Goal: Transaction & Acquisition: Purchase product/service

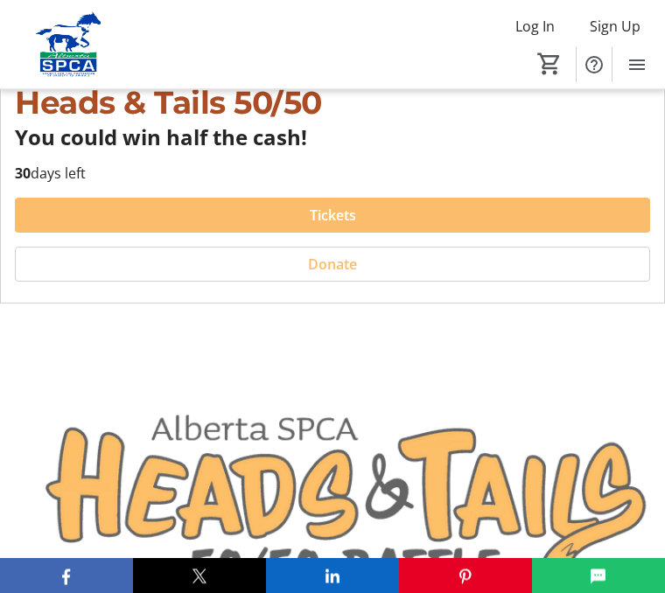
scroll to position [457, 0]
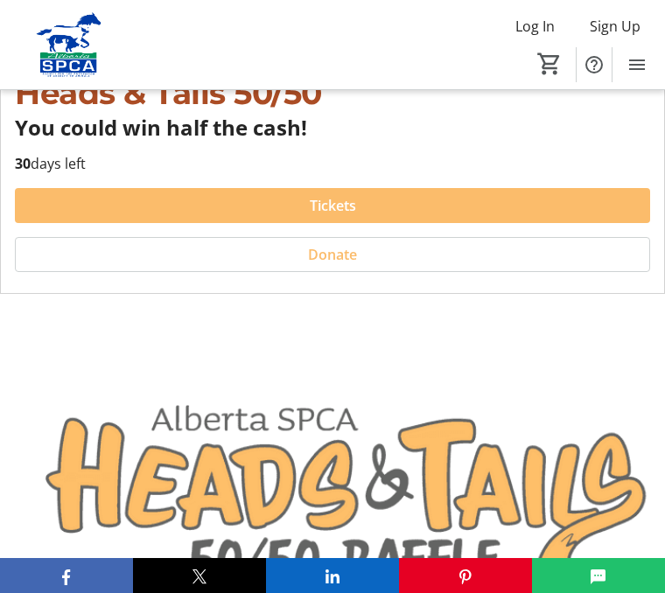
click at [439, 199] on span at bounding box center [332, 206] width 635 height 42
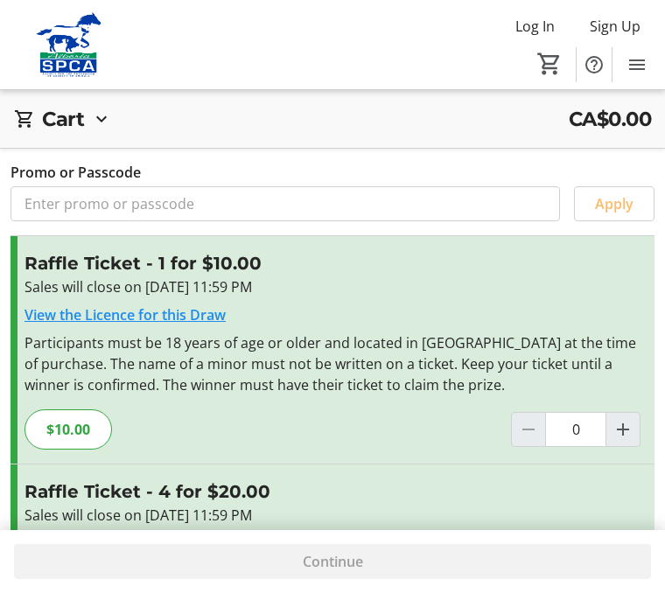
click at [627, 416] on span "Increment by one" at bounding box center [622, 429] width 33 height 33
type input "1"
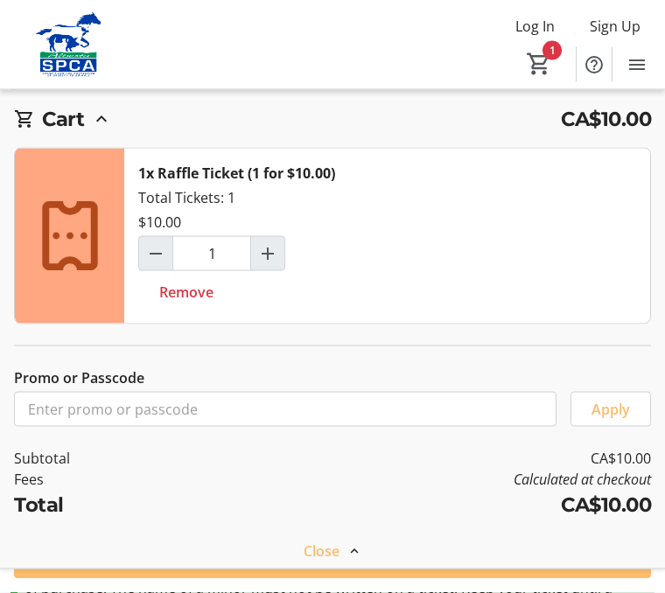
scroll to position [428, 0]
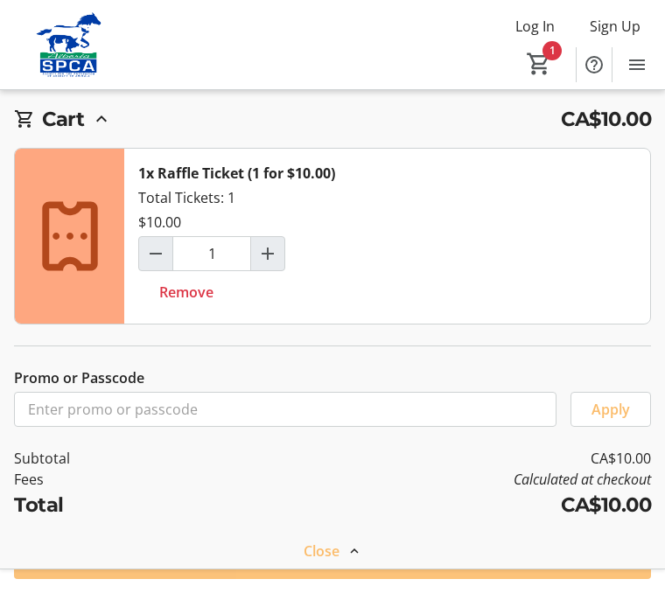
click at [437, 582] on span at bounding box center [332, 561] width 637 height 42
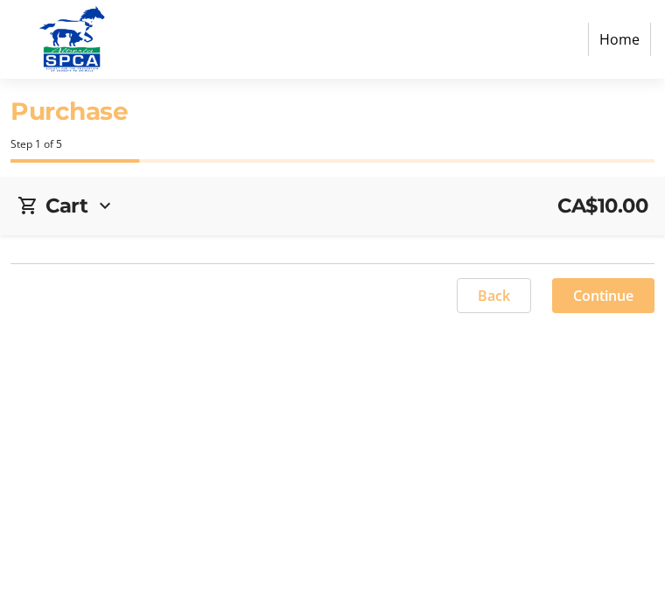
scroll to position [1, 0]
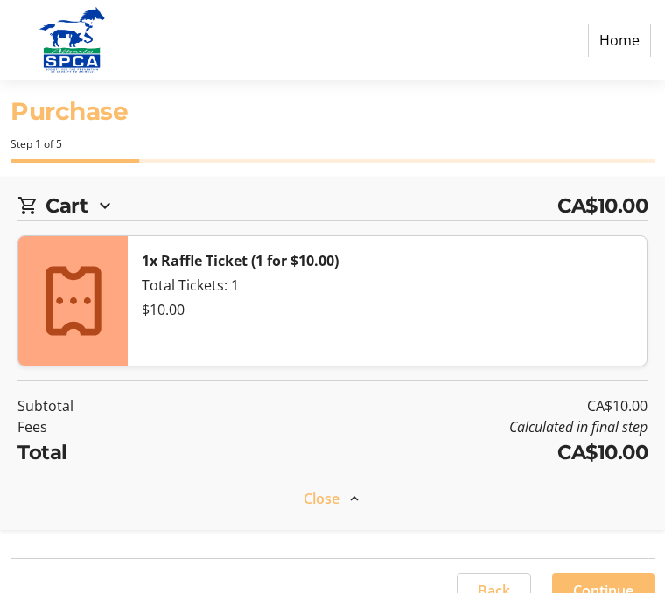
select select "CA"
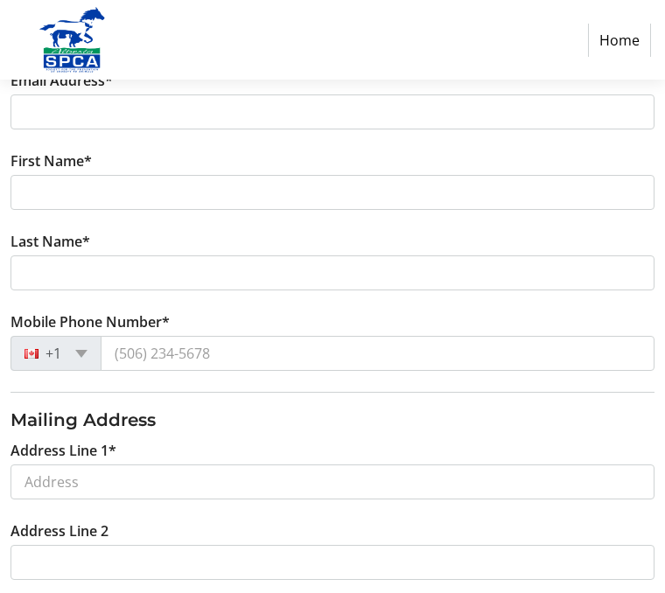
scroll to position [310, 0]
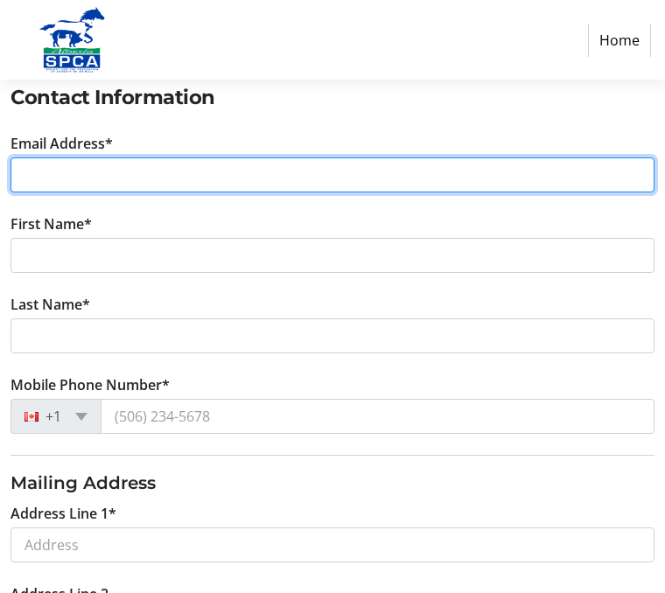
click at [59, 179] on input "Email Address*" at bounding box center [332, 174] width 644 height 35
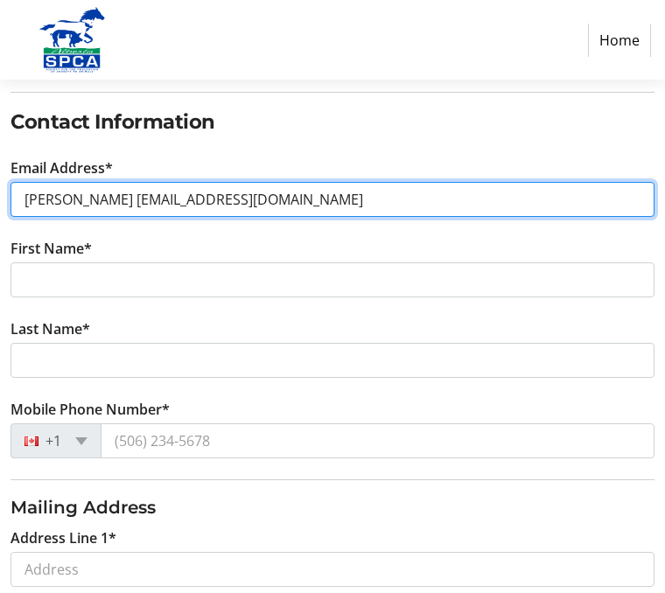
scroll to position [286, 0]
click at [66, 206] on input "[PERSON_NAME] [EMAIL_ADDRESS][DOMAIN_NAME]" at bounding box center [332, 199] width 644 height 35
click at [57, 206] on input "[PERSON_NAME] [EMAIL_ADDRESS][DOMAIN_NAME]" at bounding box center [332, 199] width 644 height 35
click at [247, 196] on input "kar [EMAIL_ADDRESS][DOMAIN_NAME]" at bounding box center [332, 199] width 644 height 35
type input "kar"
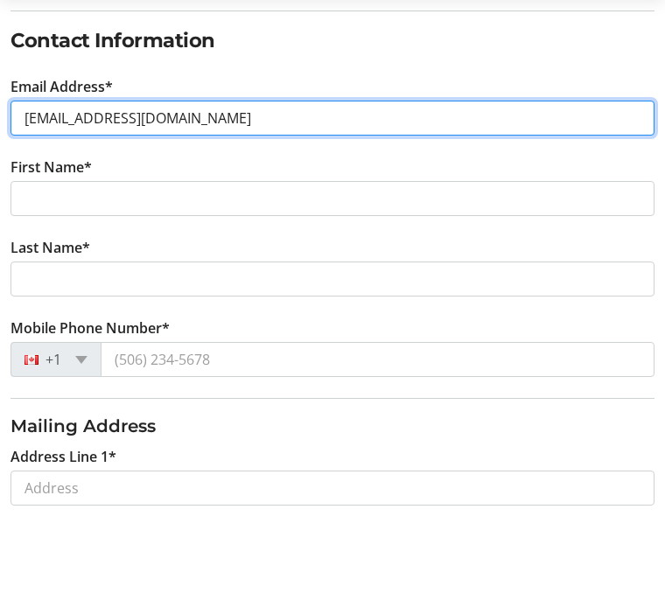
type input "[EMAIL_ADDRESS][DOMAIN_NAME]"
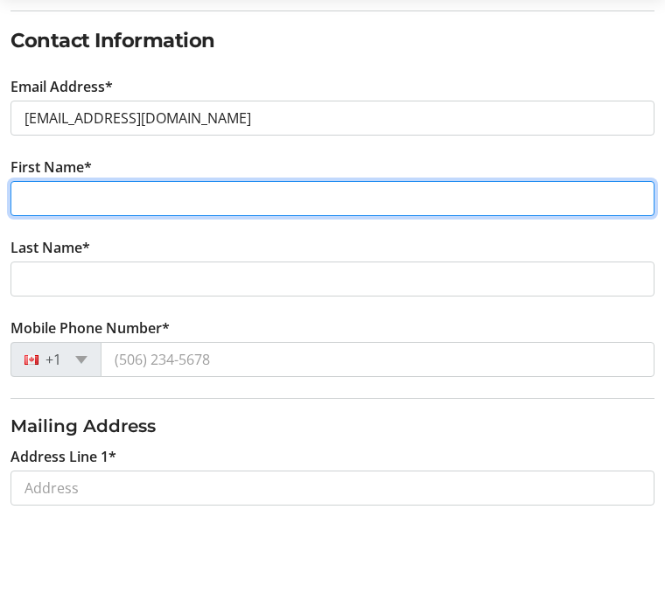
click at [59, 262] on input "First Name*" at bounding box center [332, 279] width 644 height 35
type input "[PERSON_NAME]"
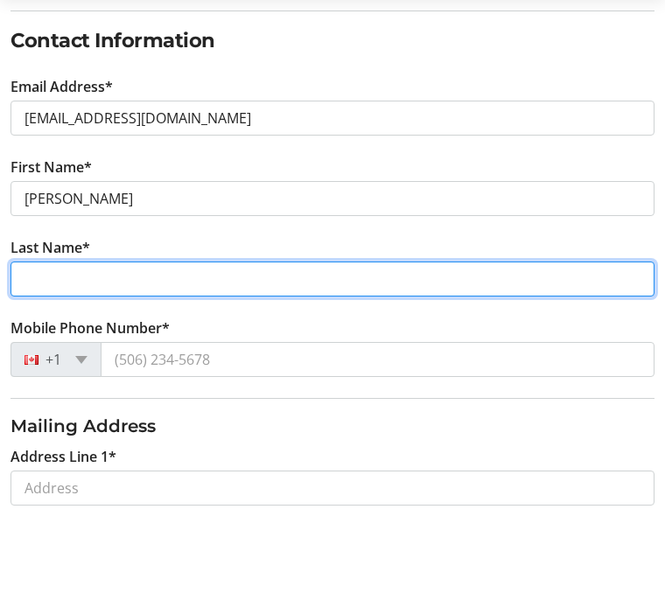
click at [52, 343] on input "Last Name*" at bounding box center [332, 360] width 644 height 35
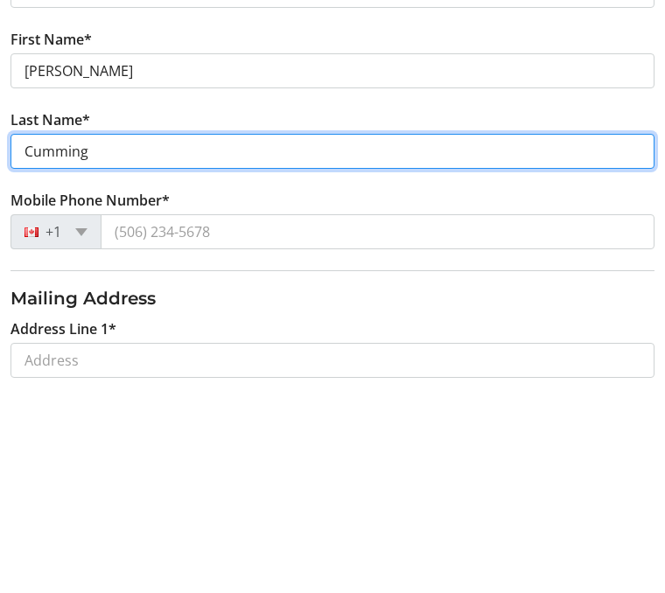
type input "Cumming"
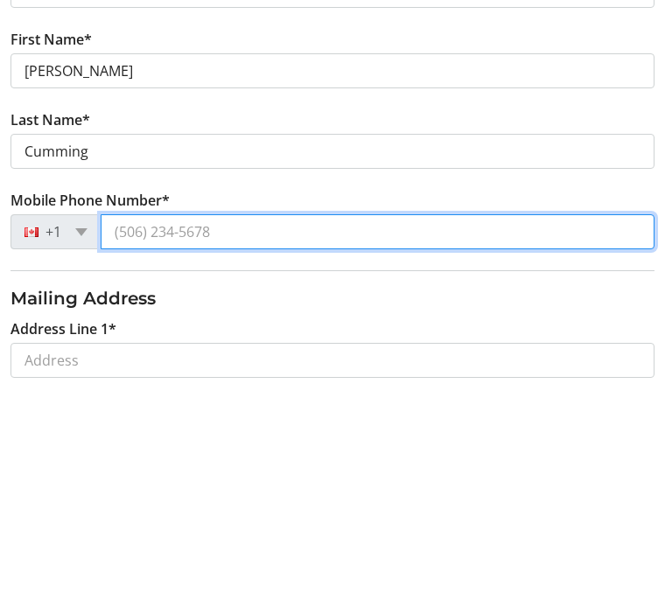
click at [133, 423] on input "Mobile Phone Number*" at bounding box center [378, 440] width 554 height 35
click at [187, 423] on input "(780)" at bounding box center [378, 440] width 554 height 35
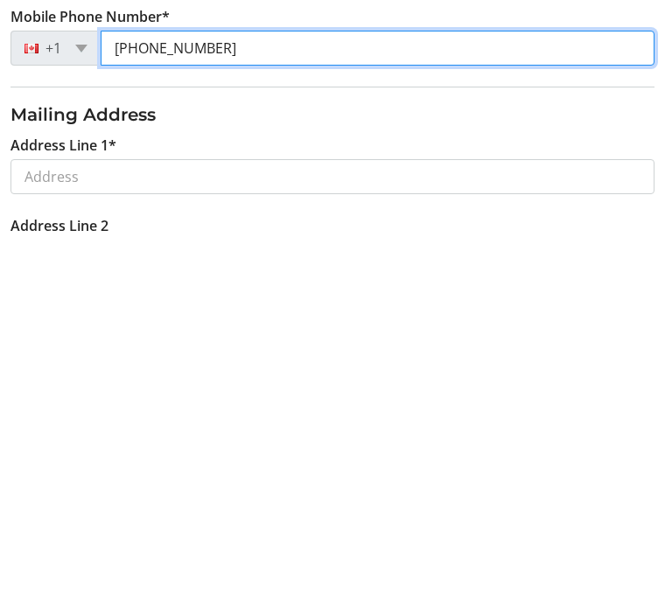
scroll to position [324, 0]
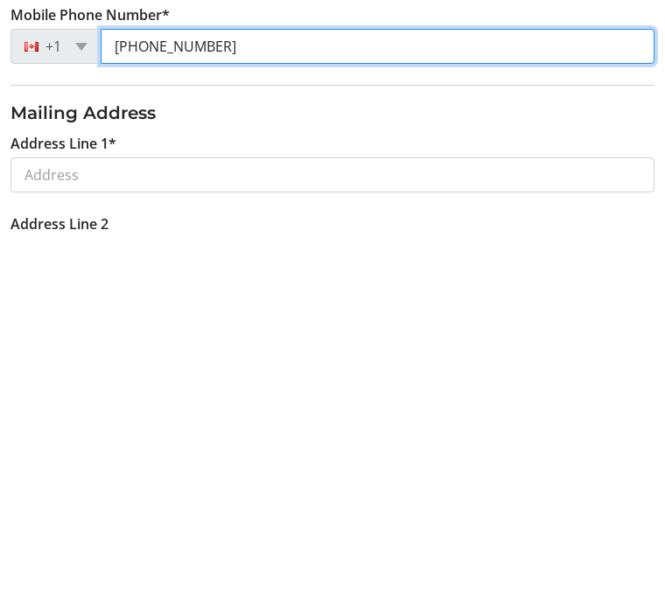
type input "[PHONE_NUMBER]"
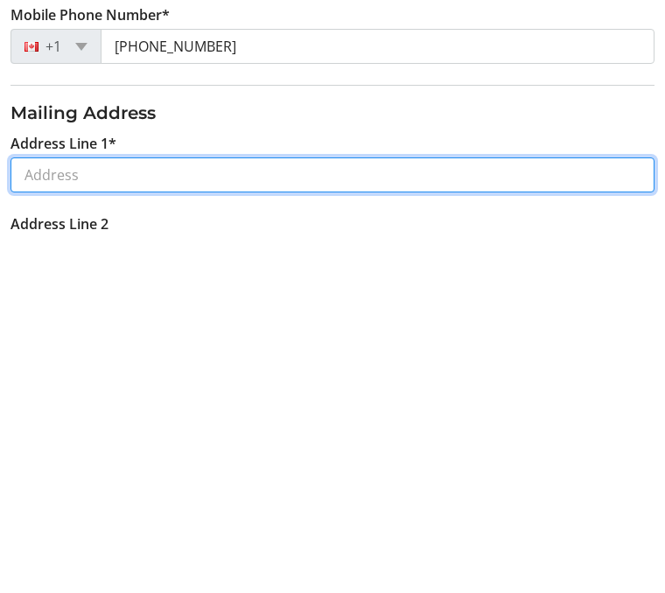
click at [64, 514] on input "Address Line 1*" at bounding box center [332, 531] width 644 height 35
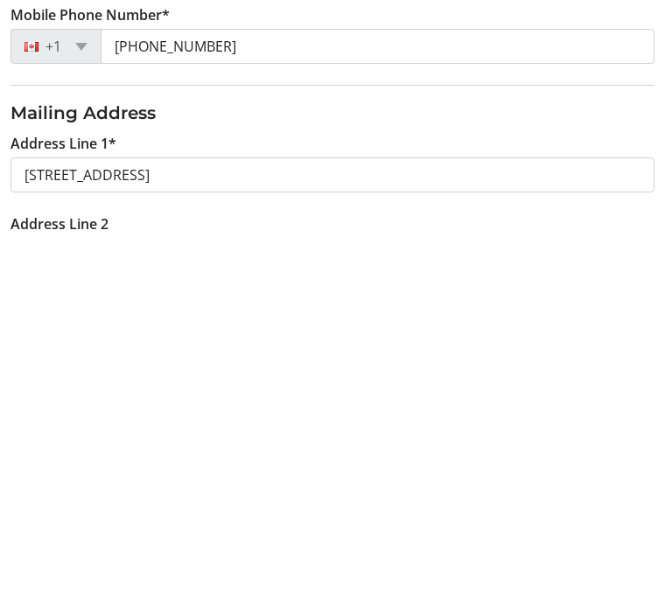
scroll to position [681, 0]
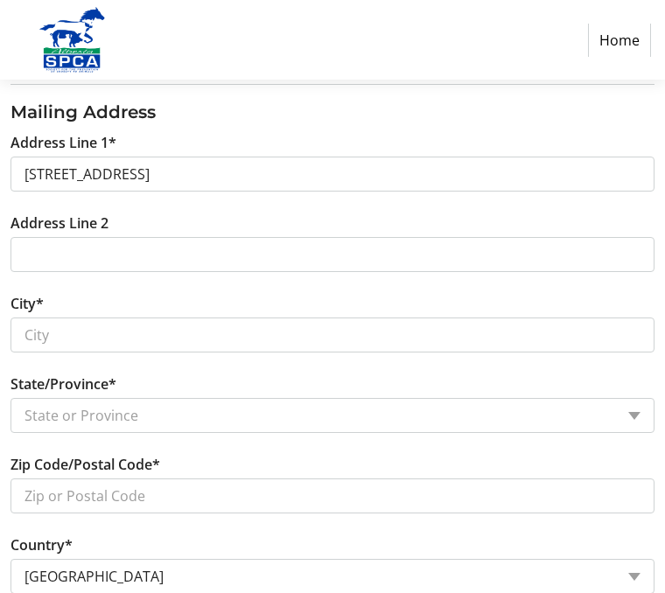
type input "[STREET_ADDRESS]"
type input "[GEOGRAPHIC_DATA]"
select select "AB"
type input "T5T 3E5"
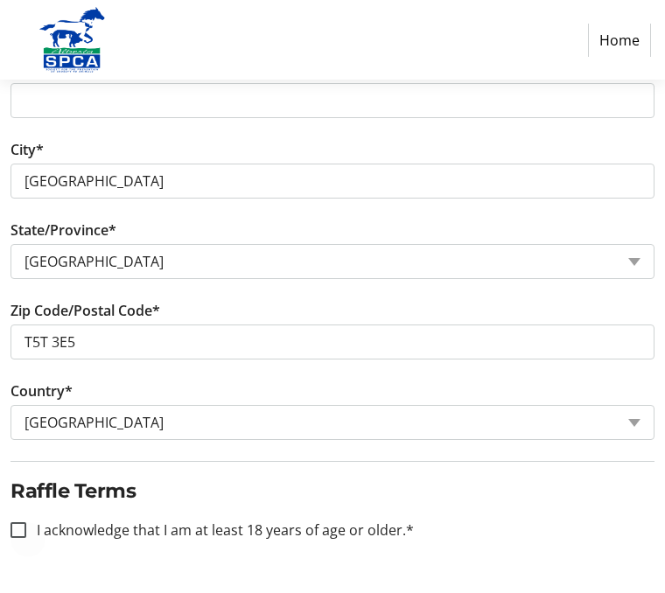
scroll to position [834, 0]
click at [34, 533] on div at bounding box center [18, 531] width 42 height 42
checkbox input "true"
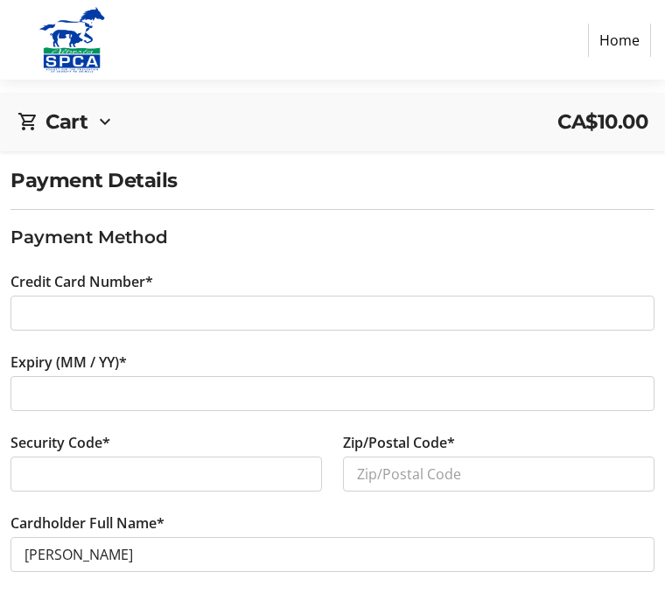
scroll to position [94, 0]
